Goal: Find specific page/section: Find specific page/section

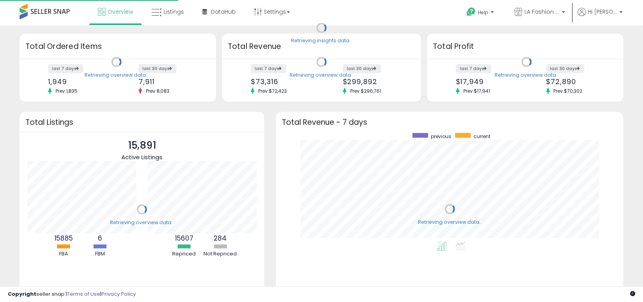
scroll to position [108, 332]
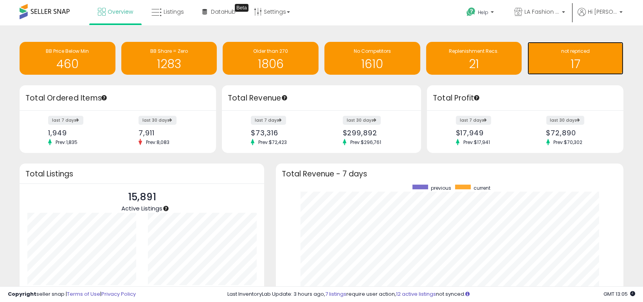
click at [554, 49] on div "not repriced" at bounding box center [575, 51] width 88 height 7
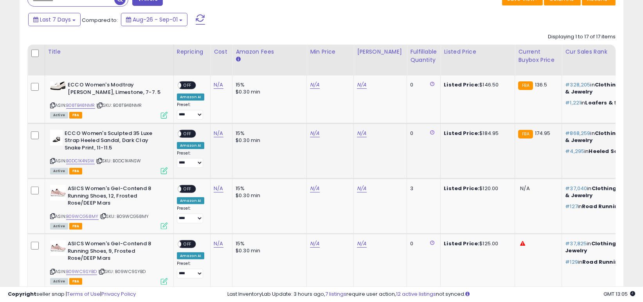
scroll to position [339, 0]
